Goal: Transaction & Acquisition: Book appointment/travel/reservation

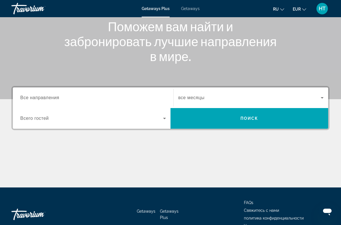
scroll to position [74, 0]
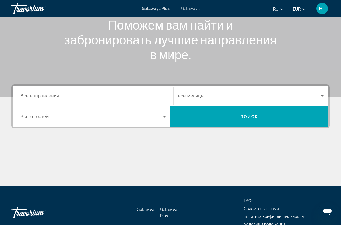
click at [117, 95] on input "Destination Все направления" at bounding box center [93, 96] width 146 height 7
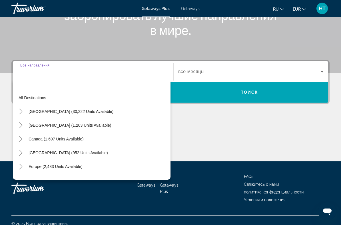
scroll to position [104, 0]
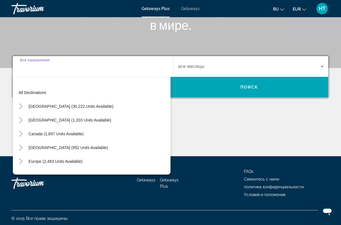
click at [63, 160] on span "Europe (2,483 units available)" at bounding box center [56, 161] width 54 height 5
type input "**********"
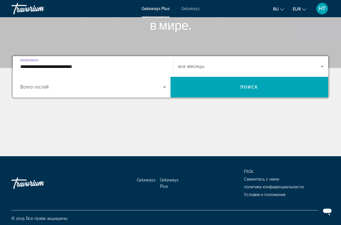
click at [162, 89] on icon "Search widget" at bounding box center [164, 87] width 7 height 7
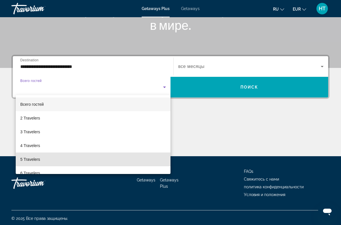
click at [43, 158] on mat-option "5 Travelers" at bounding box center [93, 159] width 155 height 14
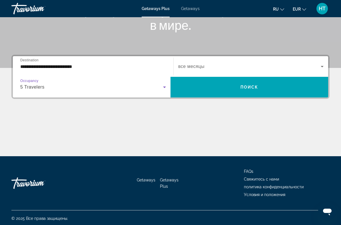
click at [322, 66] on icon "Search widget" at bounding box center [322, 66] width 3 height 1
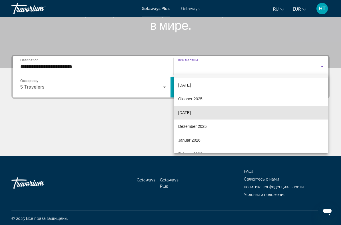
scroll to position [13, 0]
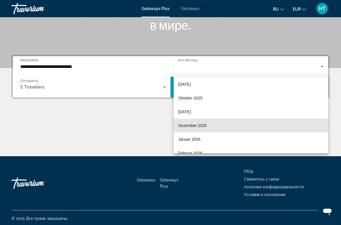
click at [210, 126] on mat-option "Dezember 2025" at bounding box center [251, 125] width 155 height 14
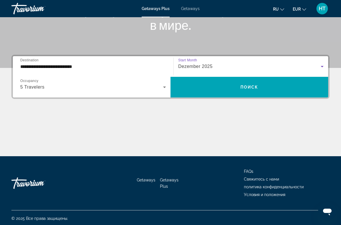
click at [253, 88] on span "Поиск" at bounding box center [250, 87] width 18 height 5
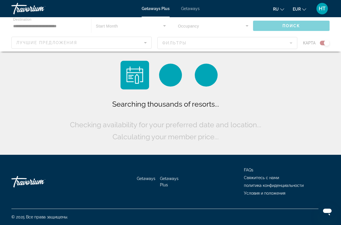
scroll to position [13, 0]
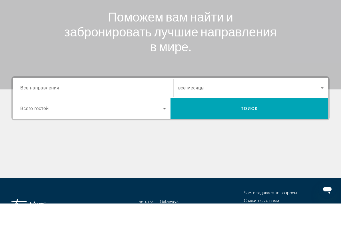
scroll to position [61, 0]
click at [151, 106] on input "Destination Все направления" at bounding box center [93, 109] width 146 height 7
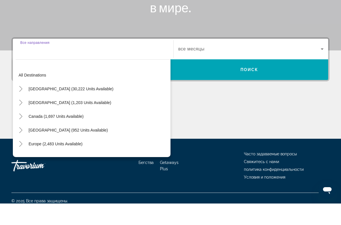
scroll to position [105, 0]
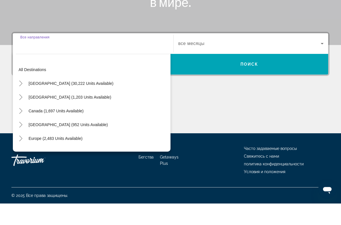
click at [70, 158] on span "Europe (2,483 units available)" at bounding box center [56, 160] width 54 height 5
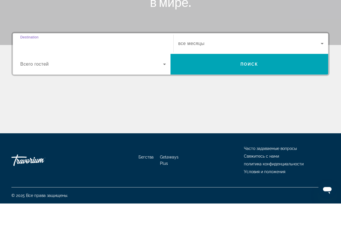
type input "**********"
click at [162, 82] on icon "Виджет поиска" at bounding box center [164, 85] width 7 height 7
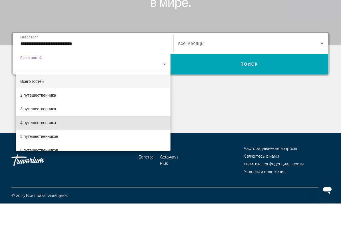
click at [55, 142] on font "4 путешественника" at bounding box center [38, 144] width 36 height 5
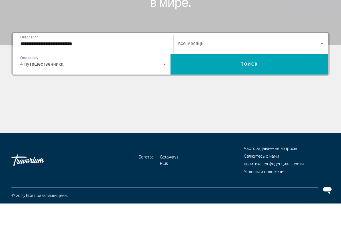
click at [319, 61] on span "Виджет поиска" at bounding box center [249, 64] width 143 height 7
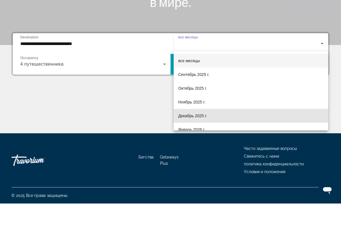
click at [204, 135] on font "Декабрь 2025 г." at bounding box center [192, 137] width 29 height 5
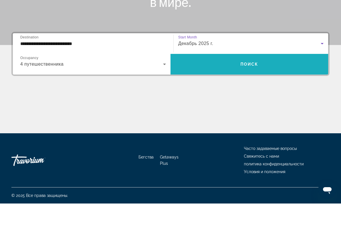
click at [245, 79] on span "Виджет поиска" at bounding box center [250, 86] width 158 height 14
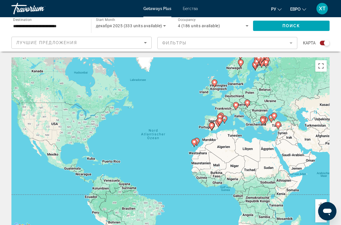
click at [142, 42] on div "Лучшие предложения" at bounding box center [80, 42] width 128 height 7
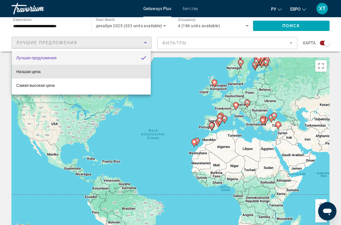
click at [56, 71] on mat-option "Низшая цена" at bounding box center [81, 72] width 139 height 14
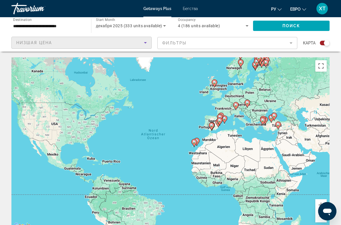
click at [291, 23] on span "Поиск" at bounding box center [292, 25] width 18 height 5
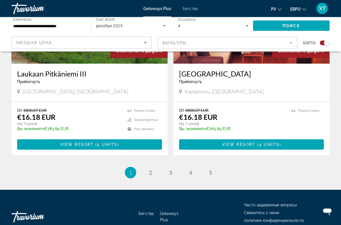
scroll to position [1249, 0]
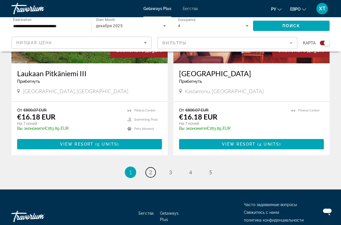
click at [152, 175] on span "2" at bounding box center [150, 172] width 3 height 6
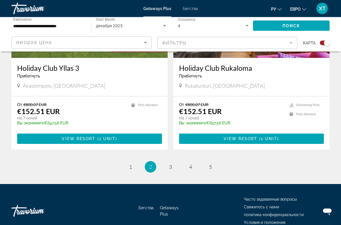
scroll to position [1255, 0]
click at [170, 167] on span "3" at bounding box center [170, 166] width 3 height 6
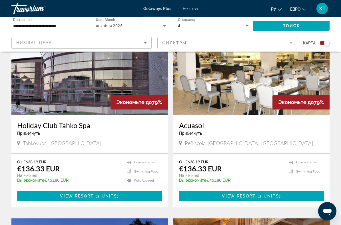
scroll to position [808, 0]
click at [190, 10] on font "Бегства" at bounding box center [190, 8] width 15 height 5
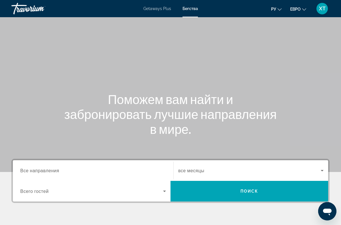
click at [93, 169] on input "Destination Все направления" at bounding box center [93, 170] width 146 height 7
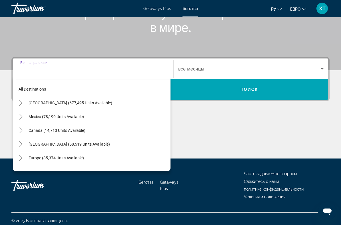
scroll to position [104, 0]
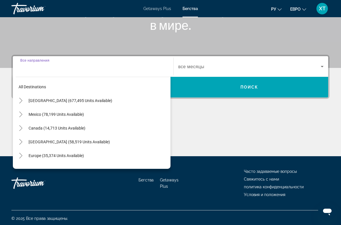
click at [65, 156] on span "Europe (35,374 units available)" at bounding box center [56, 155] width 55 height 5
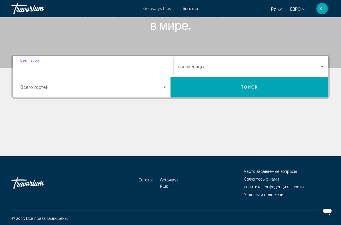
type input "**********"
click at [164, 87] on icon "Search widget" at bounding box center [164, 87] width 7 height 7
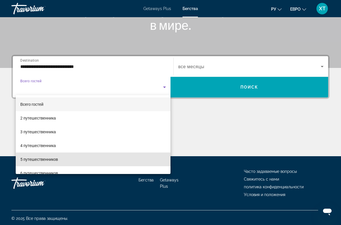
click at [49, 158] on font "5 путешественников" at bounding box center [39, 159] width 38 height 5
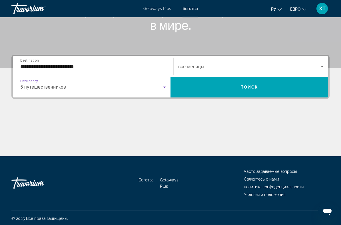
click at [322, 65] on icon "Search widget" at bounding box center [322, 66] width 7 height 7
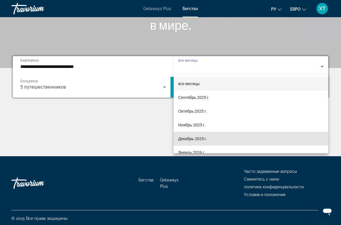
click at [202, 139] on font "Декабрь 2025 г." at bounding box center [192, 138] width 29 height 5
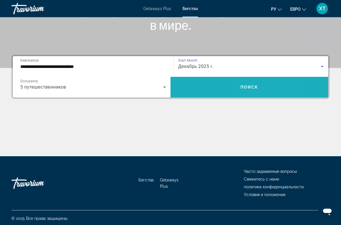
click at [245, 82] on span "Search widget" at bounding box center [250, 87] width 158 height 14
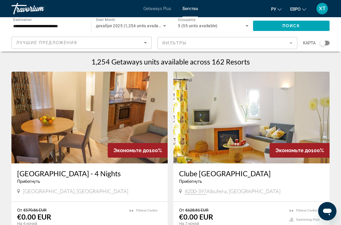
click at [145, 45] on icon "Sort by" at bounding box center [145, 42] width 7 height 7
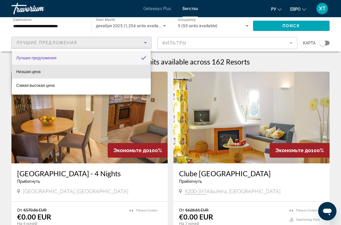
click at [76, 71] on mat-option "Низшая цена" at bounding box center [81, 72] width 139 height 14
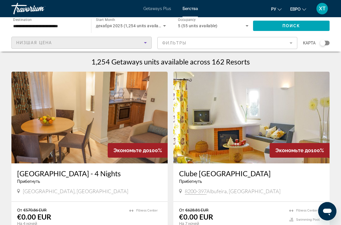
click at [288, 46] on mat-form-field "Фильтры" at bounding box center [228, 43] width 140 height 12
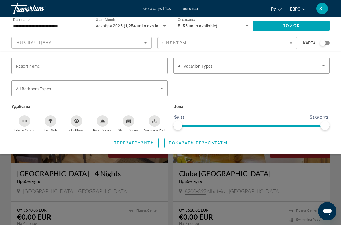
click at [319, 65] on span "Search widget" at bounding box center [250, 65] width 144 height 7
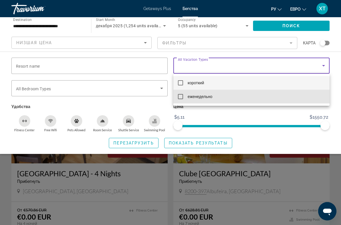
click at [212, 96] on font "еженедельно" at bounding box center [200, 96] width 25 height 5
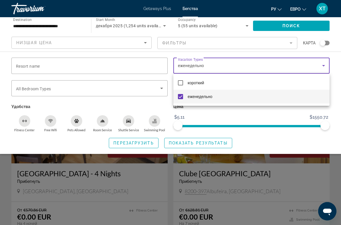
click at [208, 142] on div at bounding box center [170, 112] width 341 height 225
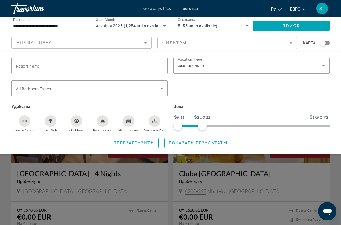
click at [192, 140] on span "Показать результаты" at bounding box center [198, 142] width 59 height 5
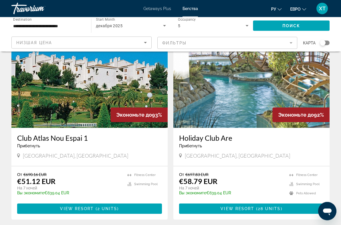
scroll to position [1025, 0]
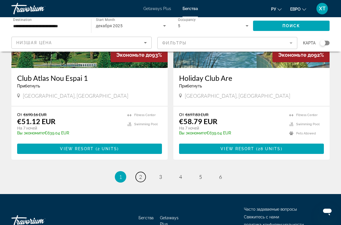
click at [139, 172] on link "page 2" at bounding box center [141, 177] width 10 height 10
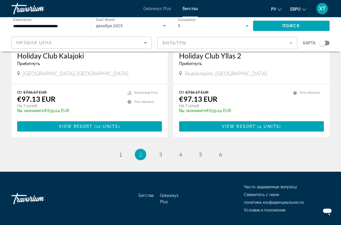
scroll to position [1106, 0]
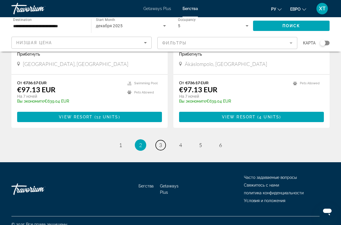
click at [161, 142] on span "3" at bounding box center [160, 145] width 3 height 6
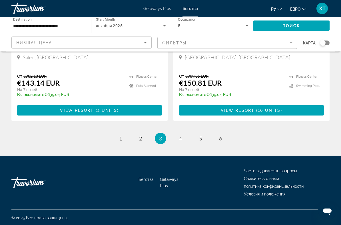
scroll to position [1106, 0]
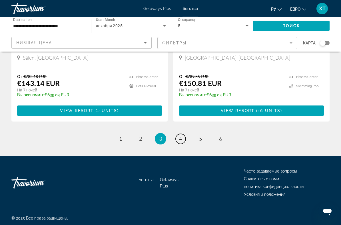
click at [182, 137] on span "4" at bounding box center [180, 138] width 3 height 6
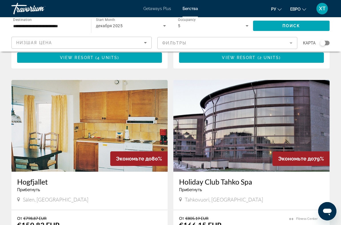
scroll to position [380, 0]
click at [248, 25] on icon "Search widget" at bounding box center [247, 25] width 7 height 7
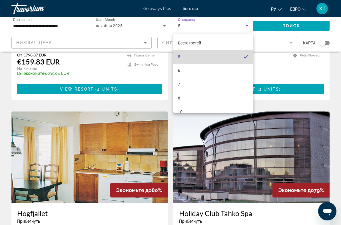
scroll to position [348, 0]
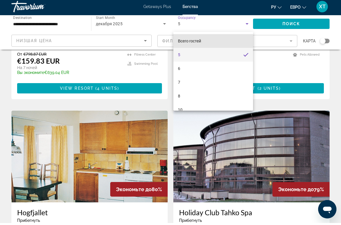
click at [194, 41] on font "Всего гостей" at bounding box center [189, 43] width 23 height 5
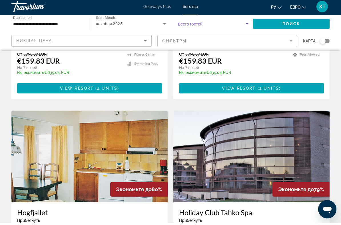
click at [185, 24] on span "Всего гостей" at bounding box center [190, 26] width 25 height 5
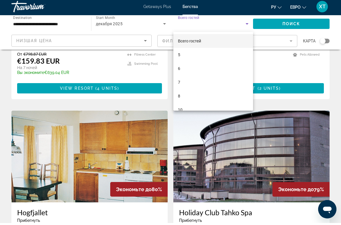
scroll to position [0, 0]
click at [193, 23] on div at bounding box center [170, 112] width 341 height 225
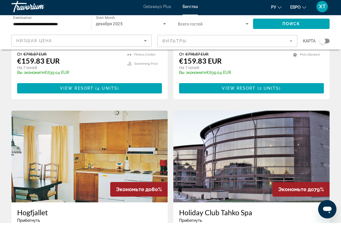
click at [164, 25] on icon "Search widget" at bounding box center [164, 25] width 3 height 1
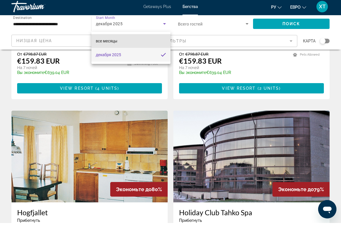
click at [146, 42] on mat-option "все месяцы" at bounding box center [132, 43] width 80 height 14
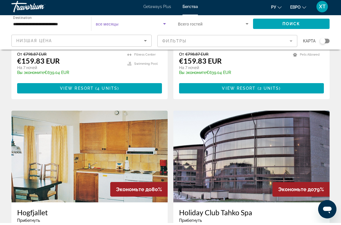
click at [231, 23] on span "Search widget" at bounding box center [212, 25] width 68 height 7
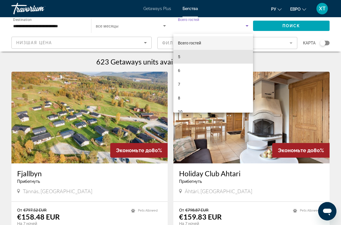
click at [179, 52] on mat-option "5" at bounding box center [214, 57] width 80 height 14
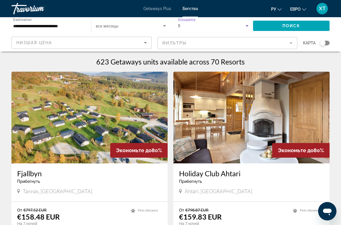
click at [242, 25] on div "5" at bounding box center [212, 25] width 68 height 7
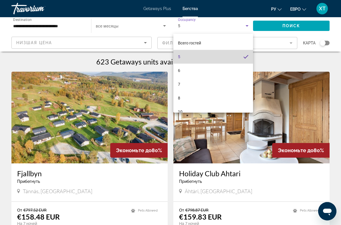
click at [181, 54] on mat-option "5" at bounding box center [214, 57] width 80 height 14
click at [185, 43] on mat-form-field "Фильтры" at bounding box center [228, 43] width 140 height 12
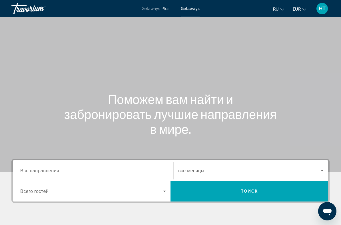
click at [190, 11] on span "Getaways" at bounding box center [190, 8] width 19 height 5
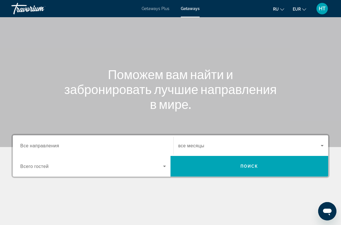
scroll to position [39, 0]
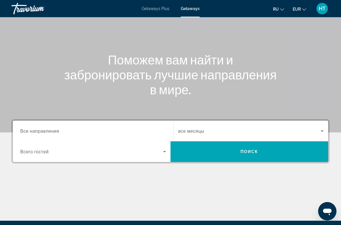
click at [166, 152] on icon "Search widget" at bounding box center [164, 151] width 7 height 7
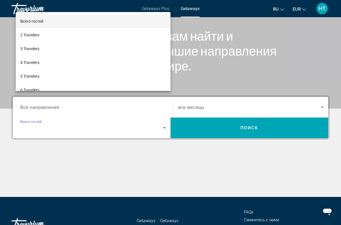
scroll to position [104, 0]
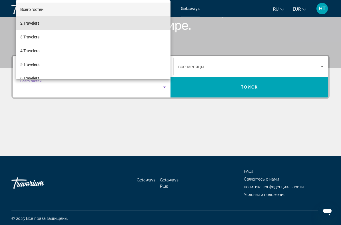
click at [55, 24] on mat-option "2 Travelers" at bounding box center [93, 23] width 155 height 14
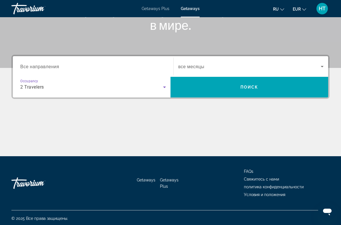
click at [70, 66] on input "Destination Все направления" at bounding box center [93, 66] width 146 height 7
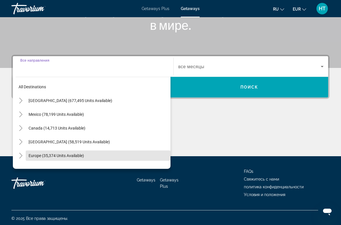
click at [80, 155] on span "Europe (35,374 units available)" at bounding box center [56, 155] width 55 height 5
type input "**********"
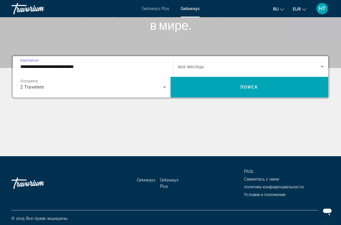
click at [324, 67] on icon "Search widget" at bounding box center [322, 66] width 7 height 7
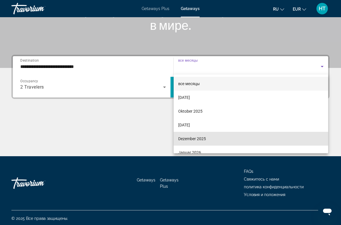
click at [201, 138] on span "Dezember 2025" at bounding box center [192, 138] width 28 height 7
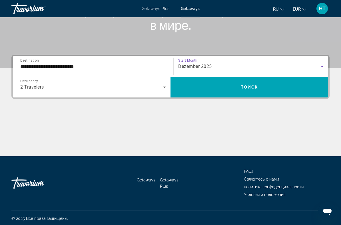
click at [249, 90] on span "Search widget" at bounding box center [250, 87] width 158 height 14
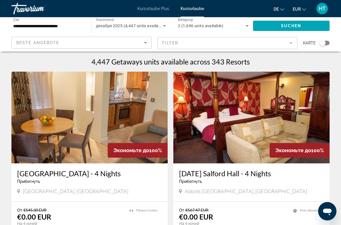
click at [283, 45] on mat-form-field "Filter" at bounding box center [228, 43] width 140 height 12
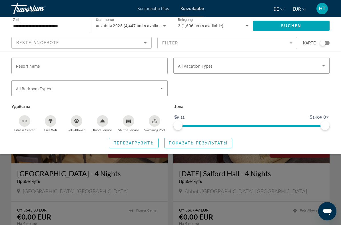
click at [323, 65] on icon "Such-Widget" at bounding box center [324, 65] width 7 height 7
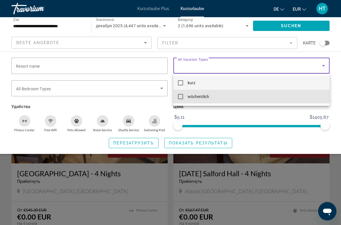
click at [208, 98] on font "wöchentlich" at bounding box center [198, 96] width 21 height 5
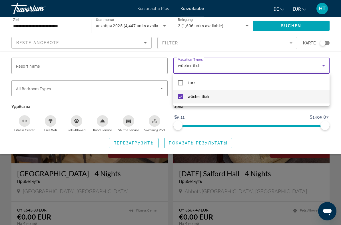
click at [253, 124] on div at bounding box center [170, 112] width 341 height 225
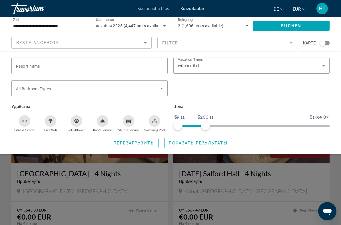
click at [182, 143] on span "Показать результаты" at bounding box center [198, 142] width 59 height 5
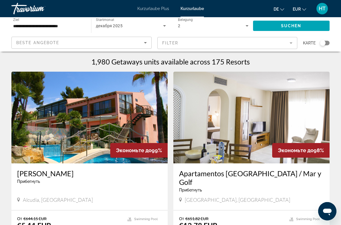
click at [141, 43] on div "Beste Angebote" at bounding box center [80, 42] width 128 height 7
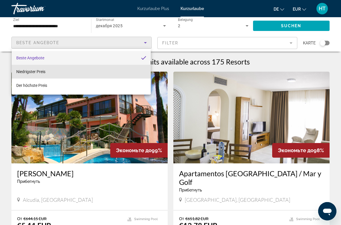
click at [70, 73] on mat-option "Niedrigster Preis" at bounding box center [81, 72] width 139 height 14
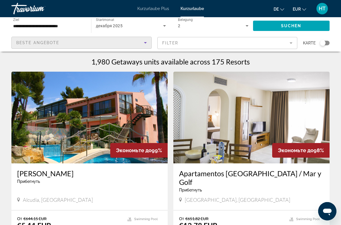
click at [141, 44] on div "Beste Angebote" at bounding box center [80, 42] width 128 height 7
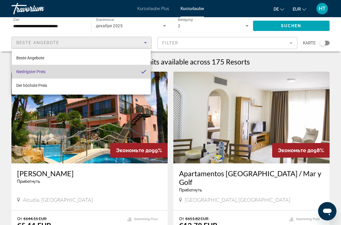
click at [87, 74] on mat-option "Niedrigster Preis" at bounding box center [81, 72] width 139 height 14
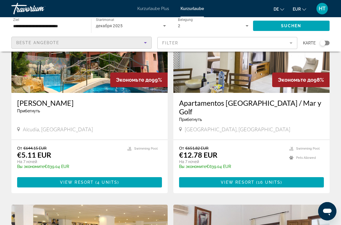
scroll to position [63, 0]
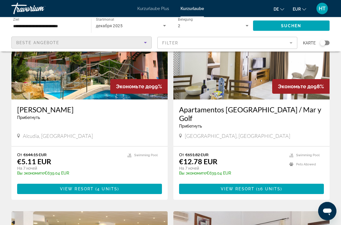
click at [146, 44] on icon "Sortieren nach" at bounding box center [145, 42] width 7 height 7
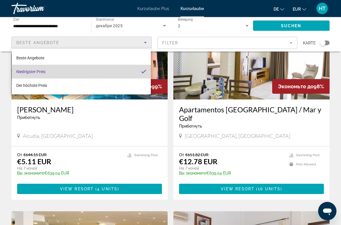
click at [105, 75] on mat-option "Niedrigster Preis" at bounding box center [81, 72] width 139 height 14
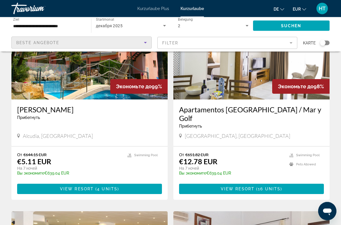
click at [147, 40] on icon "Sortieren nach" at bounding box center [145, 42] width 7 height 7
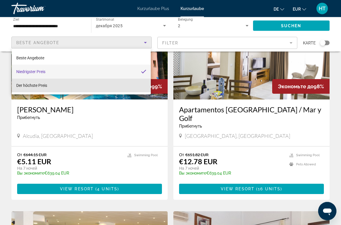
click at [57, 85] on mat-option "Der höchste Preis" at bounding box center [81, 85] width 139 height 14
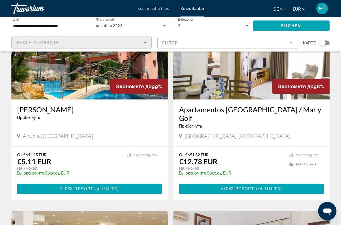
click at [144, 41] on icon "Sortieren nach" at bounding box center [145, 42] width 7 height 7
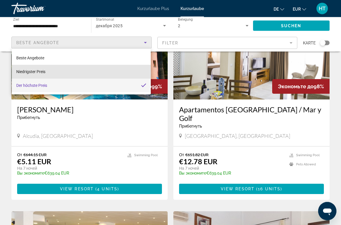
click at [64, 73] on mat-option "Niedrigster Preis" at bounding box center [81, 72] width 139 height 14
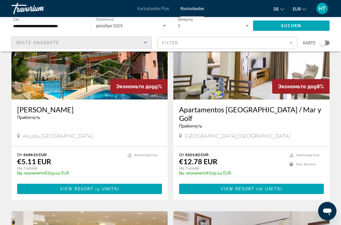
click at [291, 26] on font "Suchen" at bounding box center [291, 25] width 21 height 5
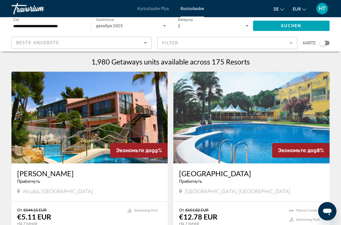
click at [144, 45] on icon "Sortieren nach" at bounding box center [145, 42] width 7 height 7
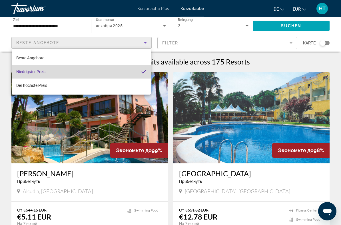
click at [82, 76] on mat-option "Niedrigster Preis" at bounding box center [81, 72] width 139 height 14
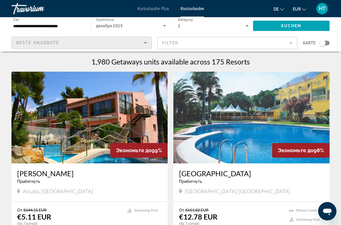
click at [139, 44] on div "Beste Angebote" at bounding box center [80, 42] width 128 height 7
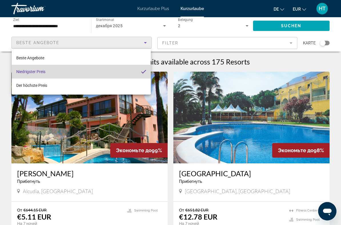
click at [55, 73] on mat-option "Niedrigster Preis" at bounding box center [81, 72] width 139 height 14
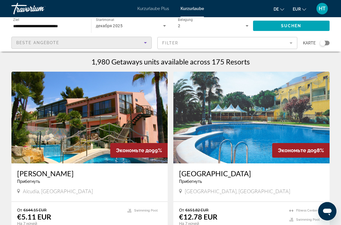
click at [144, 45] on icon "Sortieren nach" at bounding box center [145, 42] width 7 height 7
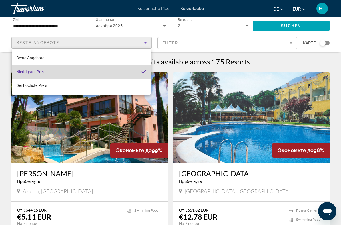
click at [84, 75] on mat-option "Niedrigster Preis" at bounding box center [81, 72] width 139 height 14
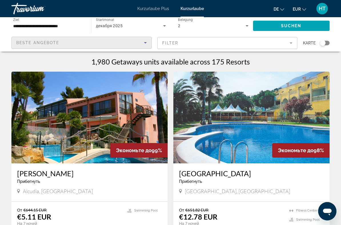
click at [142, 45] on icon "Sortieren nach" at bounding box center [145, 42] width 7 height 7
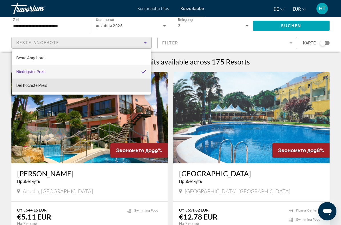
click at [44, 88] on font "Der höchste Preis" at bounding box center [31, 85] width 31 height 5
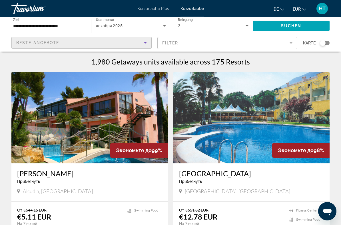
click at [143, 40] on icon "Sortieren nach" at bounding box center [145, 42] width 7 height 7
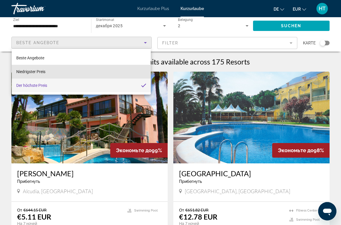
click at [126, 71] on mat-option "Niedrigster Preis" at bounding box center [81, 72] width 139 height 14
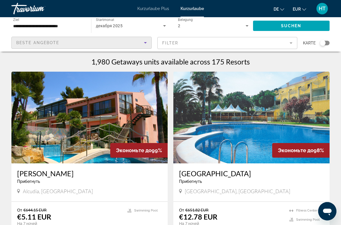
click at [274, 25] on span "Such-Widget" at bounding box center [291, 26] width 77 height 14
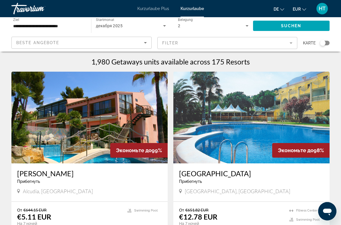
click at [143, 44] on icon "Sortieren nach" at bounding box center [145, 42] width 7 height 7
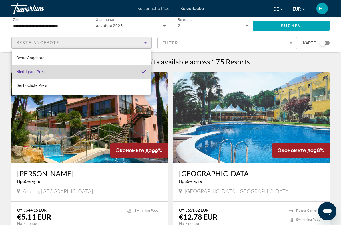
click at [114, 77] on mat-option "Niedrigster Preis" at bounding box center [81, 72] width 139 height 14
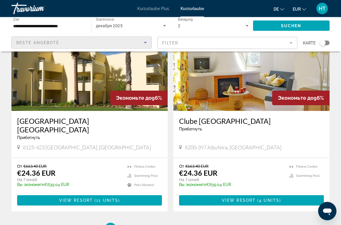
scroll to position [1040, 0]
click at [130, 224] on span "2" at bounding box center [130, 228] width 3 height 6
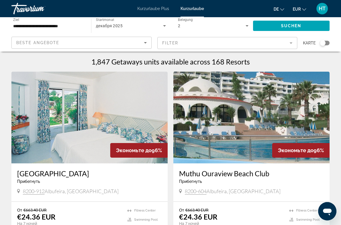
click at [130, 57] on h1 "1,847 Getaways units available across 168 Resorts" at bounding box center [171, 61] width 159 height 9
click at [48, 58] on div "1,847 Getaways units available across 168 Resorts" at bounding box center [170, 61] width 319 height 9
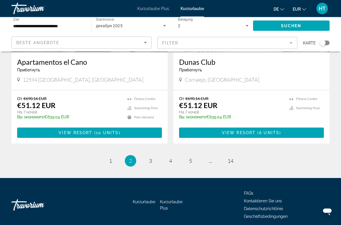
scroll to position [1106, 0]
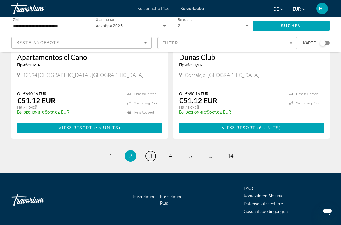
click at [150, 152] on span "3" at bounding box center [150, 155] width 3 height 6
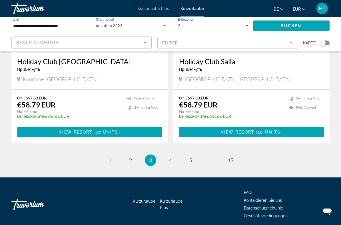
scroll to position [1106, 0]
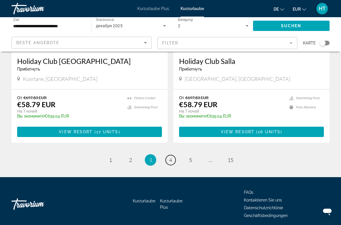
click at [170, 155] on link "page 4" at bounding box center [171, 160] width 10 height 10
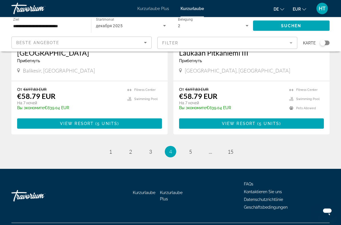
scroll to position [1106, 0]
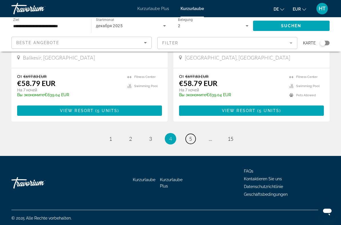
click at [192, 138] on span "5" at bounding box center [190, 138] width 3 height 6
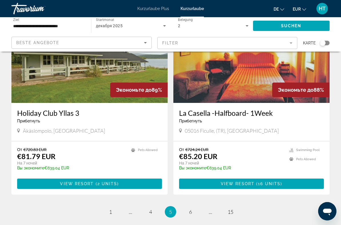
scroll to position [1040, 0]
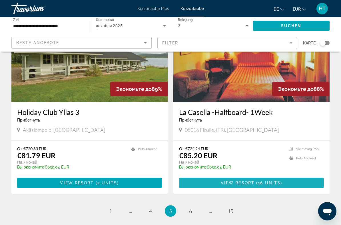
click at [235, 180] on span "View Resort" at bounding box center [238, 182] width 34 height 5
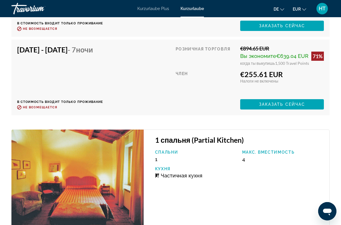
scroll to position [1588, 0]
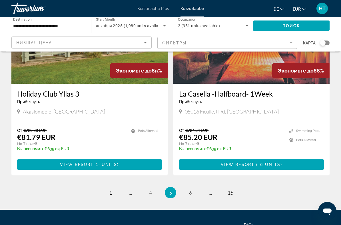
scroll to position [1058, 0]
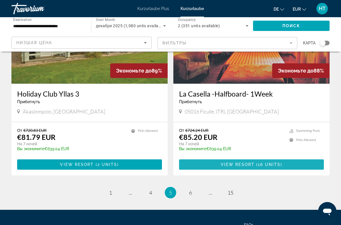
click at [248, 162] on span "View Resort" at bounding box center [238, 164] width 34 height 5
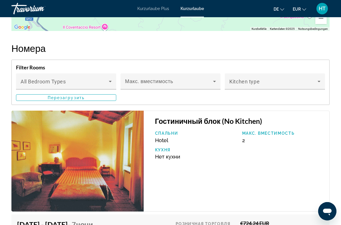
scroll to position [1104, 0]
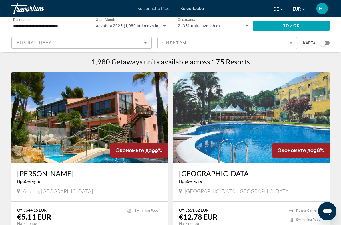
click at [144, 43] on icon "Sort by" at bounding box center [145, 42] width 3 height 1
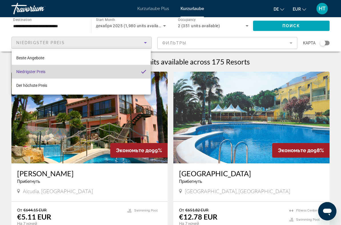
click at [92, 72] on mat-option "Niedrigster Preis" at bounding box center [81, 72] width 139 height 14
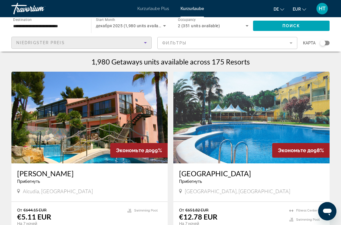
click at [144, 45] on icon "Sort by" at bounding box center [145, 42] width 7 height 7
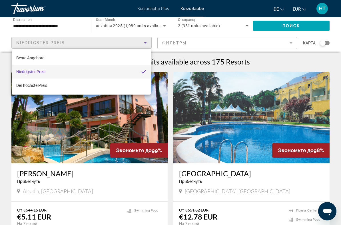
click at [104, 57] on mat-option "Beste Angebote" at bounding box center [81, 58] width 139 height 14
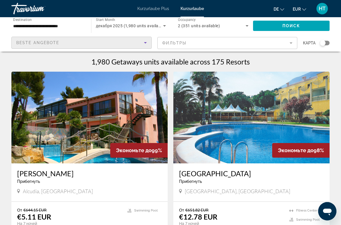
click at [145, 44] on icon "Sort by" at bounding box center [145, 42] width 7 height 7
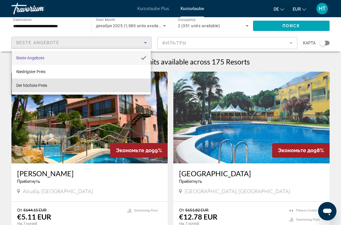
click at [118, 88] on mat-option "Der höchste Preis" at bounding box center [81, 85] width 139 height 14
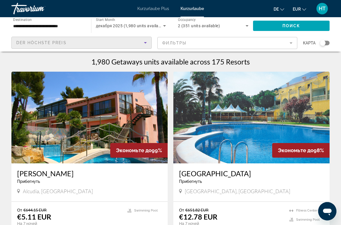
click at [143, 46] on icon "Sort by" at bounding box center [145, 42] width 7 height 7
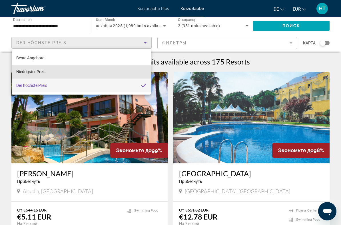
click at [122, 69] on mat-option "Niedrigster Preis" at bounding box center [81, 72] width 139 height 14
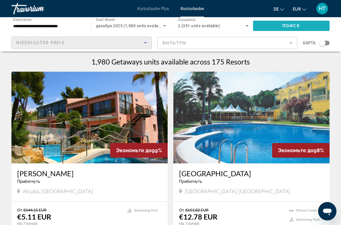
click at [282, 24] on span "Search widget" at bounding box center [291, 26] width 77 height 14
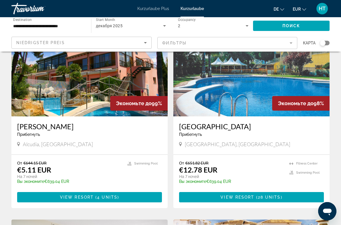
scroll to position [46, 0]
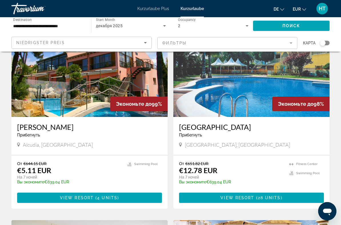
click at [244, 28] on icon "Search widget" at bounding box center [247, 25] width 7 height 7
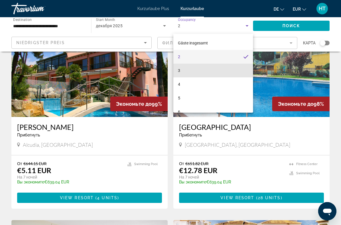
click at [230, 68] on mat-option "3" at bounding box center [214, 70] width 80 height 14
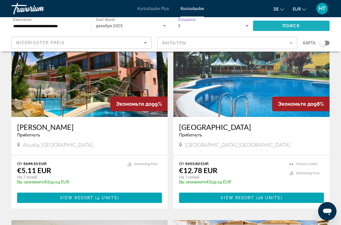
click at [289, 28] on span "Search widget" at bounding box center [291, 26] width 77 height 14
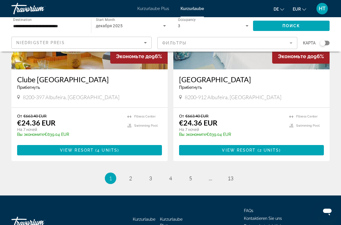
scroll to position [1106, 0]
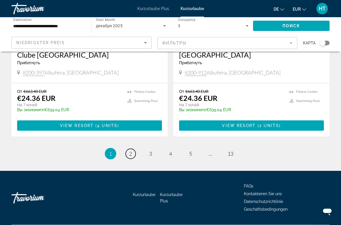
click at [126, 148] on link "page 2" at bounding box center [131, 153] width 10 height 10
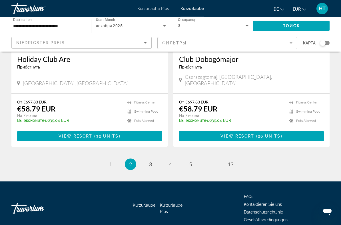
scroll to position [1106, 0]
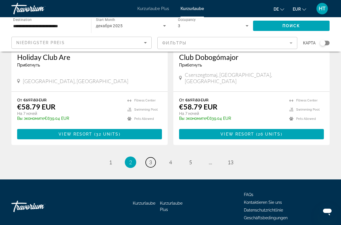
click at [149, 157] on link "page 3" at bounding box center [151, 162] width 10 height 10
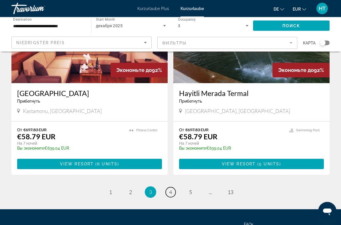
click at [170, 189] on span "4" at bounding box center [170, 192] width 3 height 6
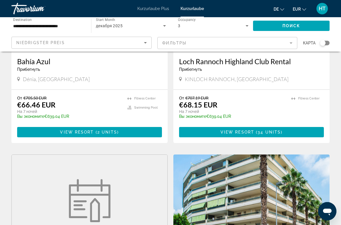
scroll to position [695, 0]
click at [23, 27] on input "**********" at bounding box center [48, 26] width 71 height 7
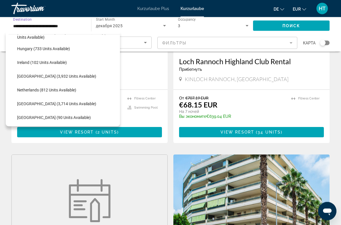
scroll to position [202, 0]
click at [39, 75] on span "[GEOGRAPHIC_DATA] (3,932 units available)" at bounding box center [56, 75] width 79 height 5
type input "**********"
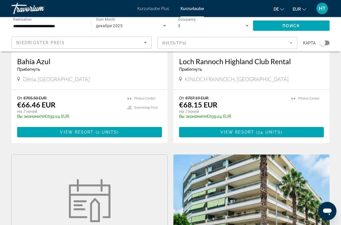
click at [283, 28] on span "Поиск" at bounding box center [292, 25] width 18 height 5
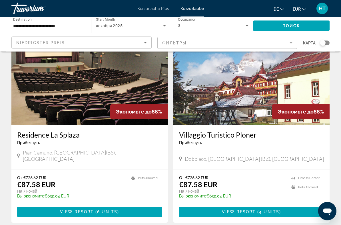
scroll to position [39, 0]
click at [102, 209] on span "6 units" at bounding box center [107, 211] width 20 height 5
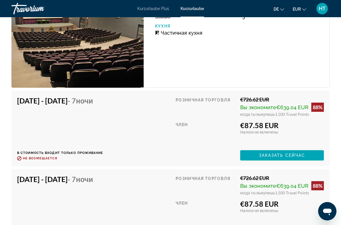
scroll to position [1135, 0]
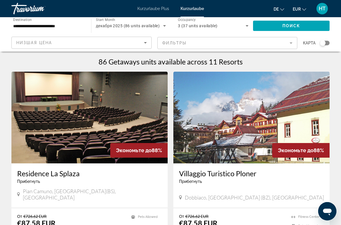
click at [288, 40] on mat-form-field "Фильтры" at bounding box center [228, 43] width 140 height 12
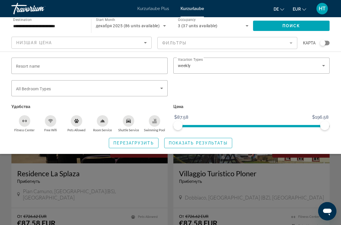
click at [319, 65] on div "weekly" at bounding box center [250, 65] width 144 height 7
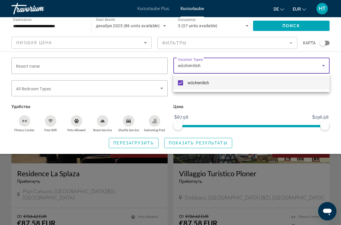
click at [204, 66] on div at bounding box center [170, 112] width 341 height 225
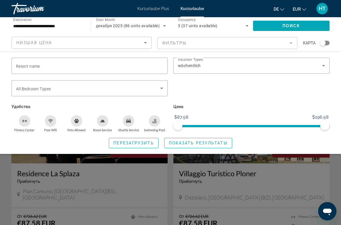
click at [288, 42] on mat-form-field "Фильтры" at bounding box center [228, 43] width 140 height 12
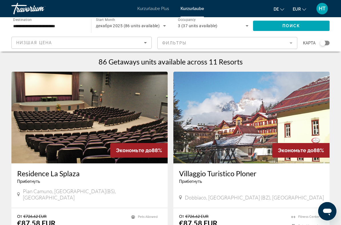
click at [287, 44] on mat-form-field "Фильтры" at bounding box center [228, 43] width 140 height 12
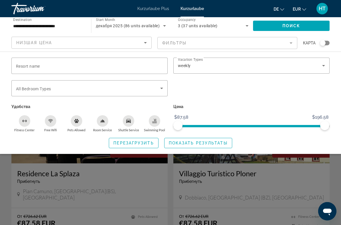
click at [146, 25] on span "декабря 2025 (86 units available)" at bounding box center [128, 25] width 64 height 5
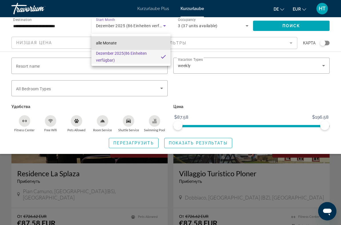
click at [121, 42] on mat-option "alle Monate" at bounding box center [132, 43] width 80 height 14
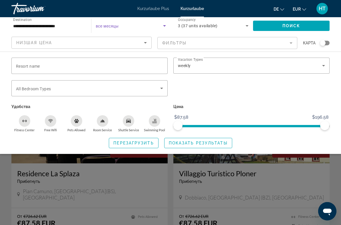
click at [160, 26] on span "Search widget" at bounding box center [129, 25] width 67 height 7
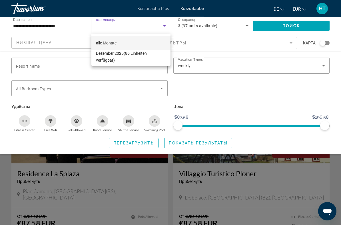
click at [151, 26] on div at bounding box center [170, 112] width 341 height 225
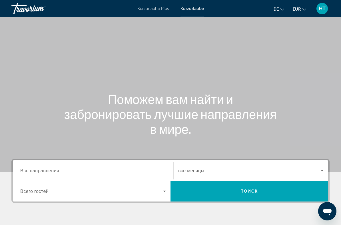
click at [154, 7] on font "Kurzurlaube Plus" at bounding box center [154, 8] width 32 height 5
click at [193, 10] on font "Kurzurlaube" at bounding box center [193, 8] width 23 height 5
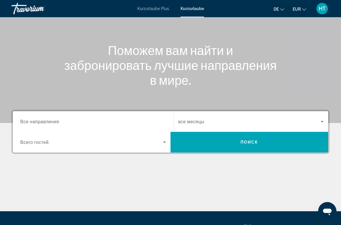
click at [133, 122] on input "Destination Все направления" at bounding box center [93, 121] width 146 height 7
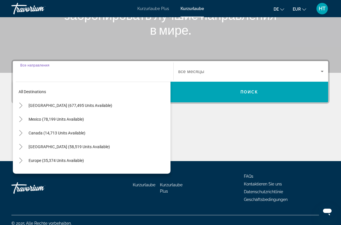
scroll to position [104, 0]
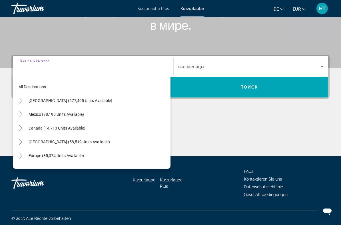
click at [73, 158] on span "Search widget" at bounding box center [98, 156] width 145 height 14
type input "**********"
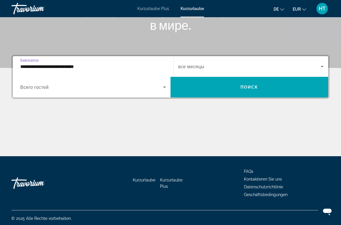
click at [162, 89] on icon "Search widget" at bounding box center [164, 87] width 7 height 7
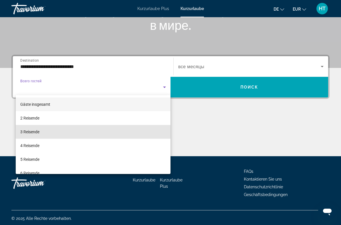
click at [95, 131] on mat-option "3 Reisende" at bounding box center [93, 132] width 155 height 14
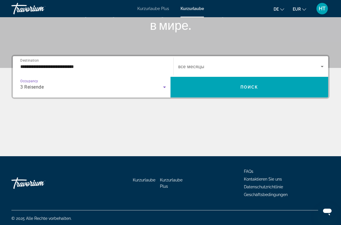
click at [317, 67] on span "Search widget" at bounding box center [249, 66] width 143 height 7
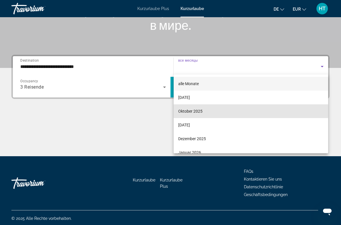
click at [208, 109] on mat-option "Oktober 2025" at bounding box center [251, 111] width 155 height 14
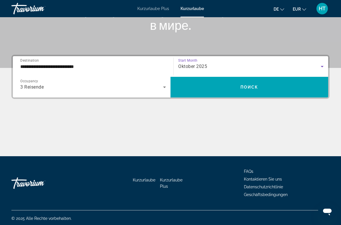
click at [259, 87] on span "Search widget" at bounding box center [250, 87] width 158 height 14
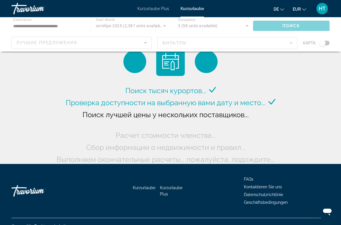
click at [289, 57] on div "Поиск тысяч курортов... Проверка доступности на выбранную вами дату и место... …" at bounding box center [170, 83] width 341 height 166
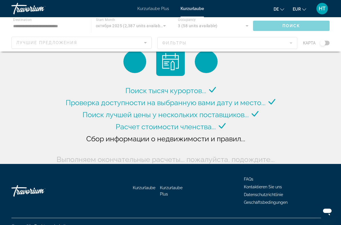
click at [291, 57] on div "Поиск тысяч курортов... Проверка доступности на выбранную вами дату и место... …" at bounding box center [170, 83] width 341 height 166
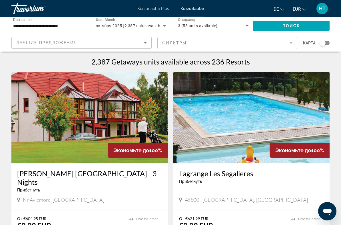
click at [140, 43] on div "Лучшие предложения" at bounding box center [80, 42] width 128 height 7
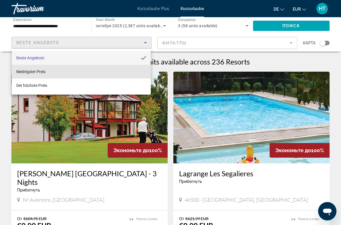
click at [104, 73] on mat-option "Niedrigster Preis" at bounding box center [81, 72] width 139 height 14
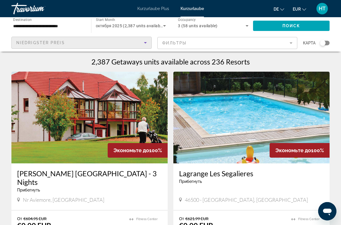
click at [288, 42] on mat-form-field "Фильтры" at bounding box center [228, 43] width 140 height 12
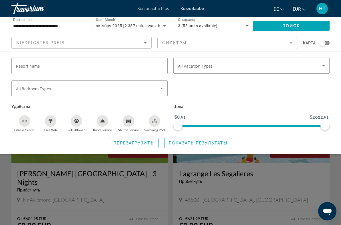
click at [324, 62] on icon "Search widget" at bounding box center [324, 65] width 7 height 7
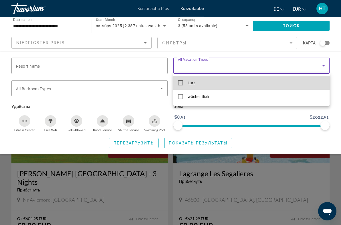
click at [201, 83] on mat-option "kurz" at bounding box center [252, 83] width 156 height 14
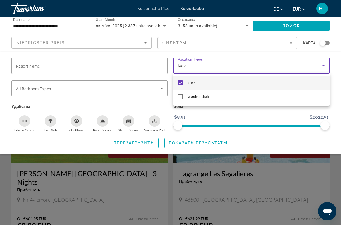
click at [292, 24] on div at bounding box center [170, 112] width 341 height 225
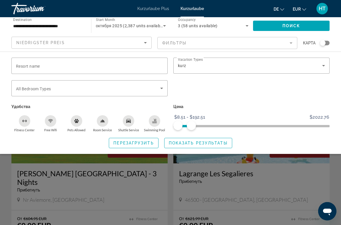
click at [212, 144] on span "Показать результаты" at bounding box center [198, 142] width 59 height 5
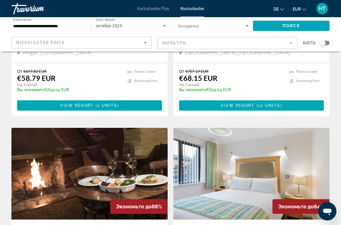
scroll to position [939, 0]
click at [45, 25] on input "**********" at bounding box center [48, 26] width 71 height 7
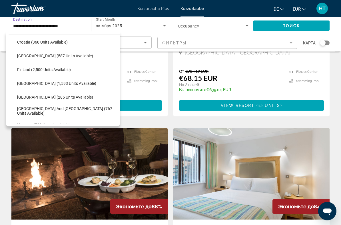
scroll to position [126, 0]
click at [61, 96] on span "[GEOGRAPHIC_DATA] (285 units available)" at bounding box center [55, 97] width 76 height 5
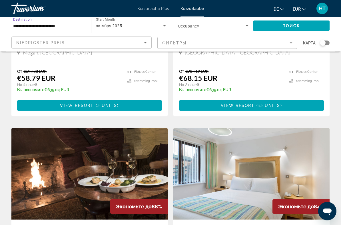
click at [293, 23] on span "Search widget" at bounding box center [291, 26] width 77 height 14
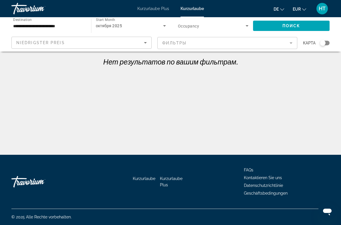
click at [55, 27] on input "**********" at bounding box center [48, 26] width 71 height 7
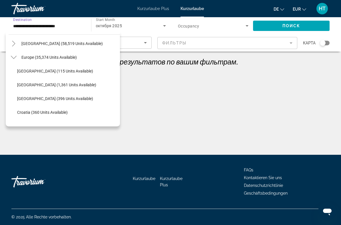
scroll to position [56, 0]
click at [55, 96] on span "[GEOGRAPHIC_DATA] (396 units available)" at bounding box center [55, 98] width 76 height 5
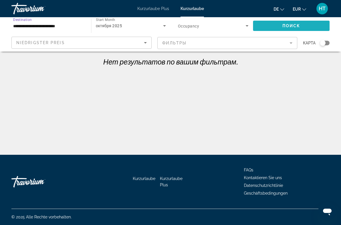
click at [294, 24] on span "Поиск" at bounding box center [292, 25] width 18 height 5
click at [67, 26] on input "**********" at bounding box center [48, 26] width 71 height 7
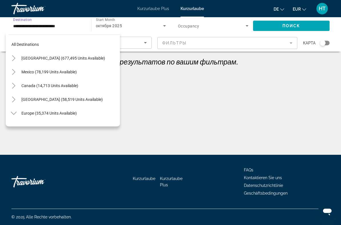
scroll to position [75, 0]
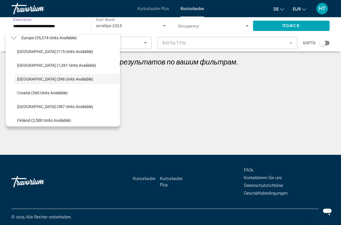
click at [68, 63] on span "[GEOGRAPHIC_DATA] (1,361 units available)" at bounding box center [56, 65] width 79 height 5
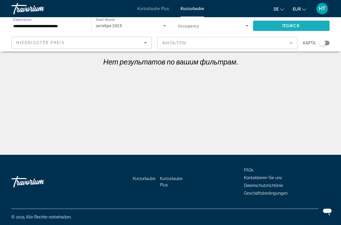
click at [295, 24] on span "Поиск" at bounding box center [292, 25] width 18 height 5
click at [146, 42] on icon "Sort by" at bounding box center [145, 42] width 7 height 7
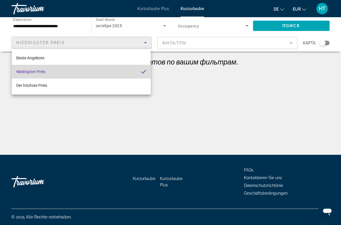
click at [97, 71] on mat-option "Niedrigster Preis" at bounding box center [81, 72] width 139 height 14
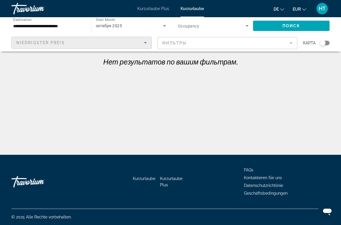
click at [72, 28] on input "**********" at bounding box center [48, 26] width 71 height 7
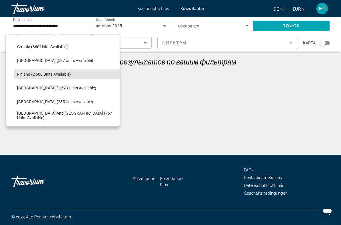
scroll to position [122, 0]
click at [57, 86] on span "[GEOGRAPHIC_DATA] (1,593 units available)" at bounding box center [56, 87] width 79 height 5
type input "**********"
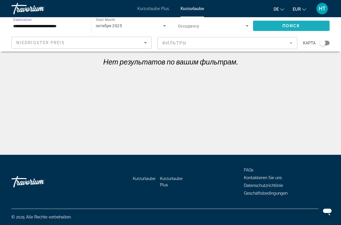
click at [294, 26] on span "Поиск" at bounding box center [292, 25] width 18 height 5
click at [289, 43] on mat-form-field "Фильтры" at bounding box center [228, 43] width 140 height 12
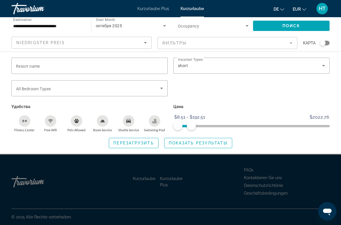
click at [320, 67] on div "short" at bounding box center [250, 65] width 144 height 7
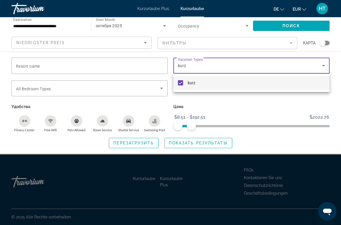
click at [190, 60] on div at bounding box center [170, 112] width 341 height 225
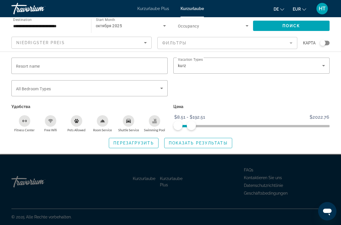
click at [191, 60] on span "Vacation Types" at bounding box center [190, 59] width 25 height 4
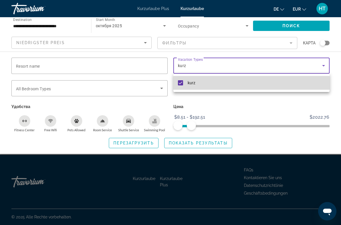
click at [180, 82] on mat-pseudo-checkbox at bounding box center [180, 82] width 5 height 5
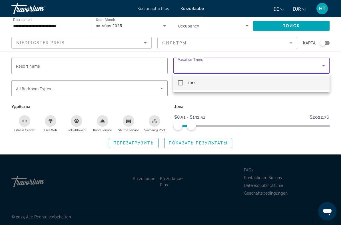
click at [296, 25] on div at bounding box center [170, 112] width 341 height 225
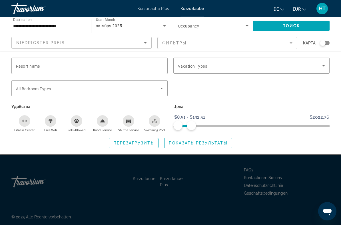
click at [321, 64] on icon "Search widget" at bounding box center [324, 65] width 7 height 7
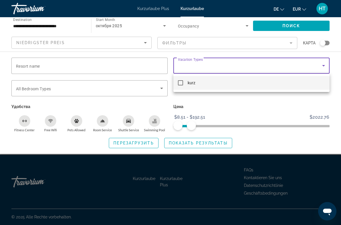
click at [160, 10] on div at bounding box center [170, 112] width 341 height 225
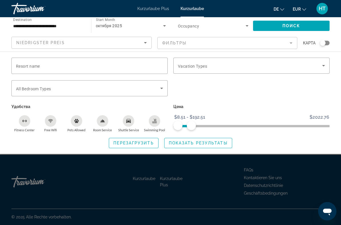
click at [157, 9] on font "Kurzurlaube Plus" at bounding box center [154, 8] width 32 height 5
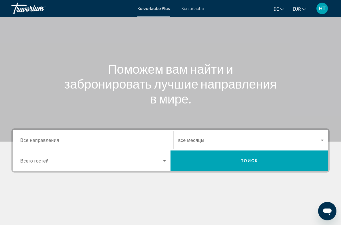
scroll to position [29, 0]
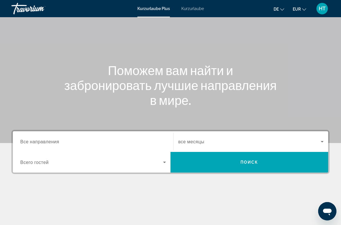
click at [319, 140] on icon "Search widget" at bounding box center [322, 141] width 7 height 7
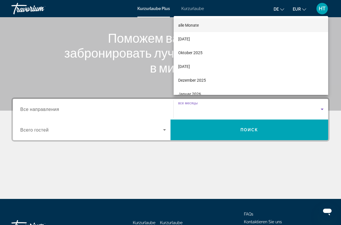
scroll to position [104, 0]
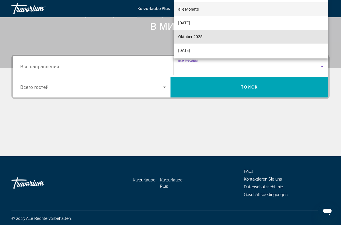
click at [200, 39] on font "Oktober 2025" at bounding box center [190, 36] width 24 height 5
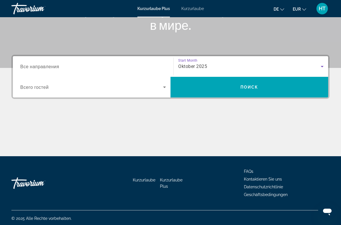
click at [110, 69] on input "Destination Все направления" at bounding box center [93, 66] width 146 height 7
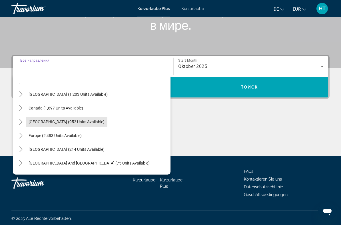
scroll to position [26, 0]
click at [65, 135] on span "Europe (2,483 units available)" at bounding box center [55, 135] width 53 height 5
type input "**********"
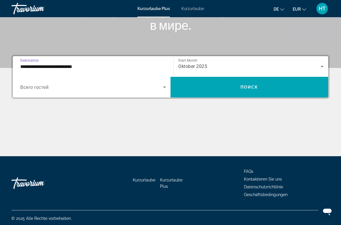
click at [166, 86] on icon "Search widget" at bounding box center [164, 87] width 7 height 7
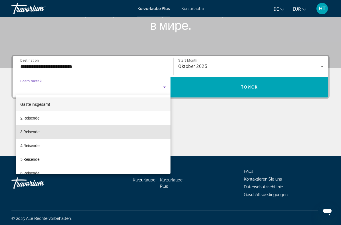
click at [46, 135] on mat-option "3 Reisende" at bounding box center [93, 132] width 155 height 14
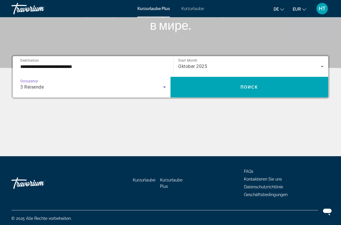
click at [244, 86] on span "Поиск" at bounding box center [250, 87] width 18 height 5
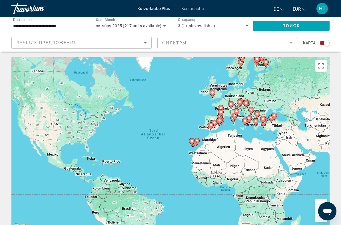
click at [143, 58] on div "Um den Modus zum Ziehen mit der Tastatur zu aktivieren, drückst du Alt + Eingab…" at bounding box center [170, 143] width 319 height 172
click at [115, 58] on div "Um den Modus zum Ziehen mit der Tastatur zu aktivieren, drückst du Alt + Eingab…" at bounding box center [170, 143] width 319 height 172
click at [144, 58] on div "Um den Modus zum Ziehen mit der Tastatur zu aktivieren, drückst du Alt + Eingab…" at bounding box center [170, 143] width 319 height 172
click at [145, 58] on div "Um den Modus zum Ziehen mit der Tastatur zu aktivieren, drückst du Alt + Eingab…" at bounding box center [170, 143] width 319 height 172
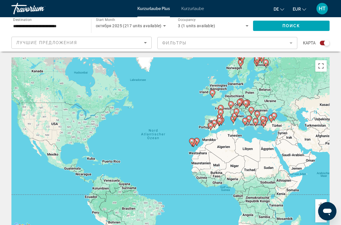
click at [146, 57] on div "Um den Modus zum Ziehen mit der Tastatur zu aktivieren, drückst du Alt + Eingab…" at bounding box center [170, 143] width 319 height 172
click at [143, 58] on div "Um den Modus zum Ziehen mit der Tastatur zu aktivieren, drückst du Alt + Eingab…" at bounding box center [170, 143] width 319 height 172
click at [68, 57] on div "Um den Modus zum Ziehen mit der Tastatur zu aktivieren, drückst du Alt + Eingab…" at bounding box center [170, 143] width 319 height 172
click at [287, 58] on div "Um den Modus zum Ziehen mit der Tastatur zu aktivieren, drückst du Alt + Eingab…" at bounding box center [170, 143] width 319 height 172
click at [142, 59] on div "Um den Modus zum Ziehen mit der Tastatur zu aktivieren, drückst du Alt + Eingab…" at bounding box center [170, 143] width 319 height 172
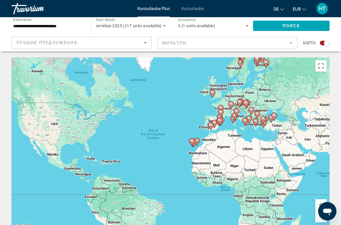
click at [142, 59] on div "Um den Modus zum Ziehen mit der Tastatur zu aktivieren, drückst du Alt + Eingab…" at bounding box center [170, 143] width 319 height 172
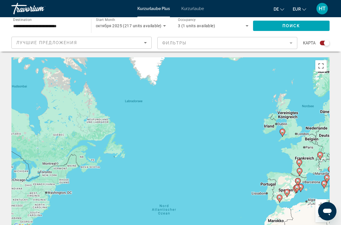
click at [142, 59] on div "Um den Modus zum Ziehen mit der Tastatur zu aktivieren, drückst du Alt + Eingab…" at bounding box center [170, 143] width 319 height 172
click at [141, 58] on div "Um den Modus zum Ziehen mit der Tastatur zu aktivieren, drückst du Alt + Eingab…" at bounding box center [170, 143] width 319 height 172
click at [147, 58] on div "Um den Modus zum Ziehen mit der Tastatur zu aktivieren, drückst du Alt + Eingab…" at bounding box center [170, 143] width 319 height 172
click at [140, 57] on div "Um den Modus zum Ziehen mit der Tastatur zu aktivieren, drückst du Alt + Eingab…" at bounding box center [170, 143] width 319 height 172
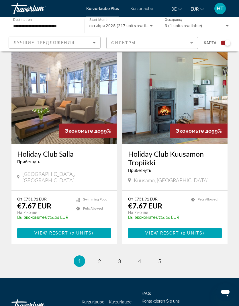
scroll to position [1172, 0]
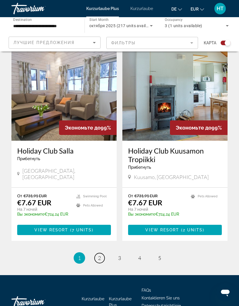
click at [102, 224] on link "page 2" at bounding box center [99, 258] width 10 height 10
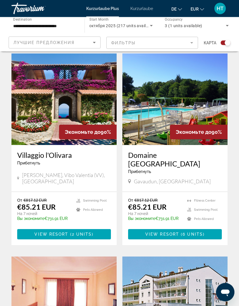
scroll to position [138, 0]
click at [159, 224] on span "View Resort" at bounding box center [162, 234] width 34 height 5
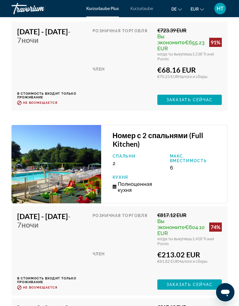
scroll to position [1452, 0]
